Goal: Information Seeking & Learning: Learn about a topic

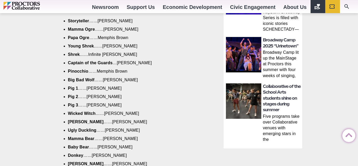
scroll to position [289, 0]
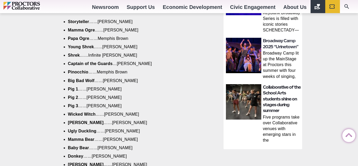
click at [269, 93] on link "Collaborative of the School Arts students shine on stages during summer" at bounding box center [282, 99] width 38 height 29
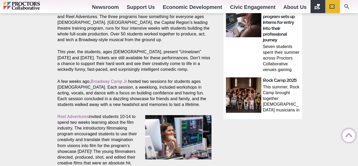
scroll to position [289, 0]
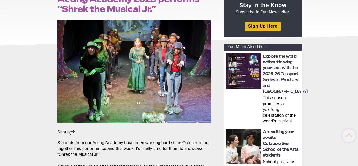
scroll to position [77, 0]
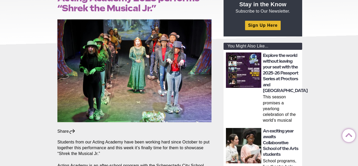
click at [131, 81] on img at bounding box center [134, 70] width 154 height 103
